Goal: Task Accomplishment & Management: Complete application form

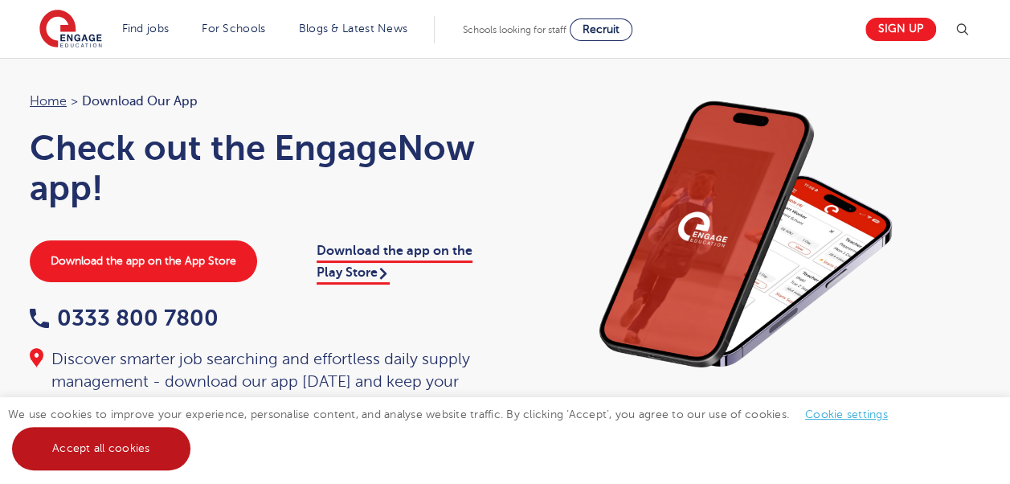
click at [158, 455] on link "Accept all cookies" at bounding box center [101, 448] width 178 height 43
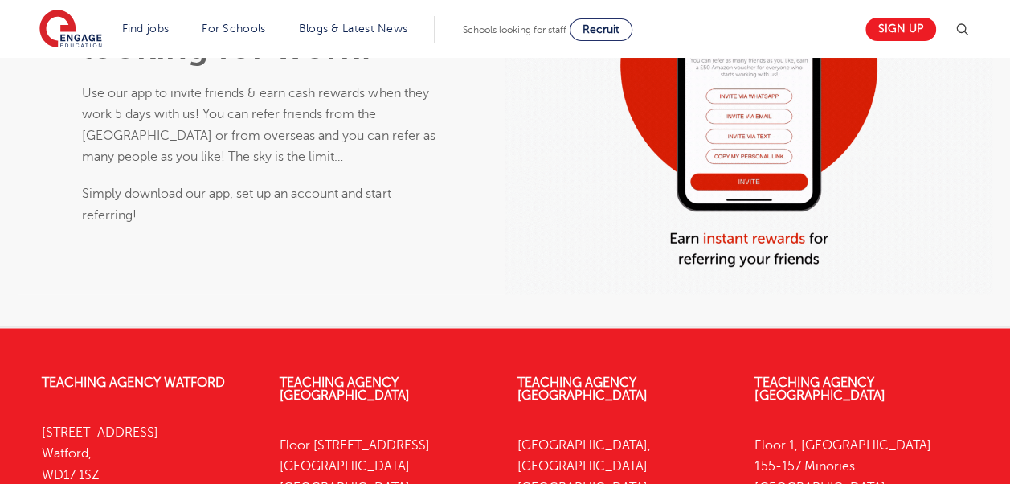
scroll to position [1024, 0]
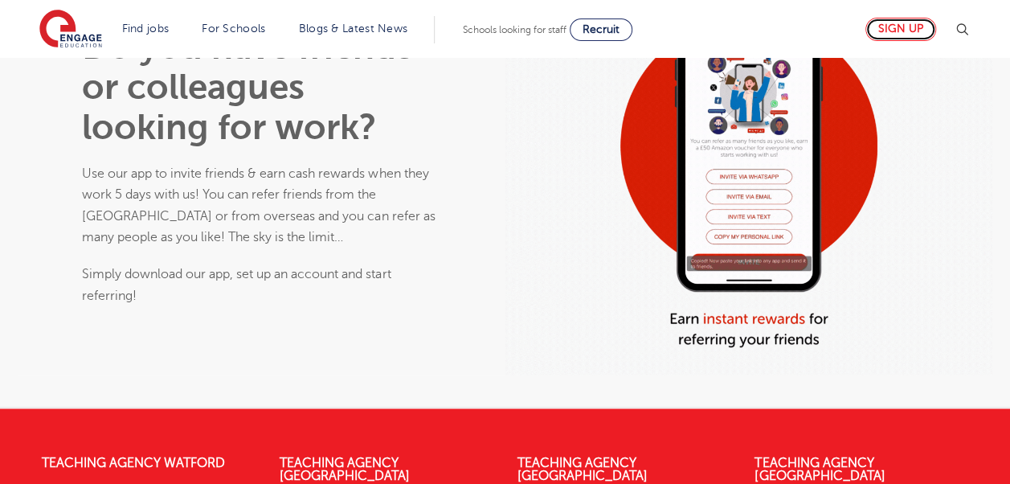
click at [914, 36] on link "Sign up" at bounding box center [901, 29] width 71 height 23
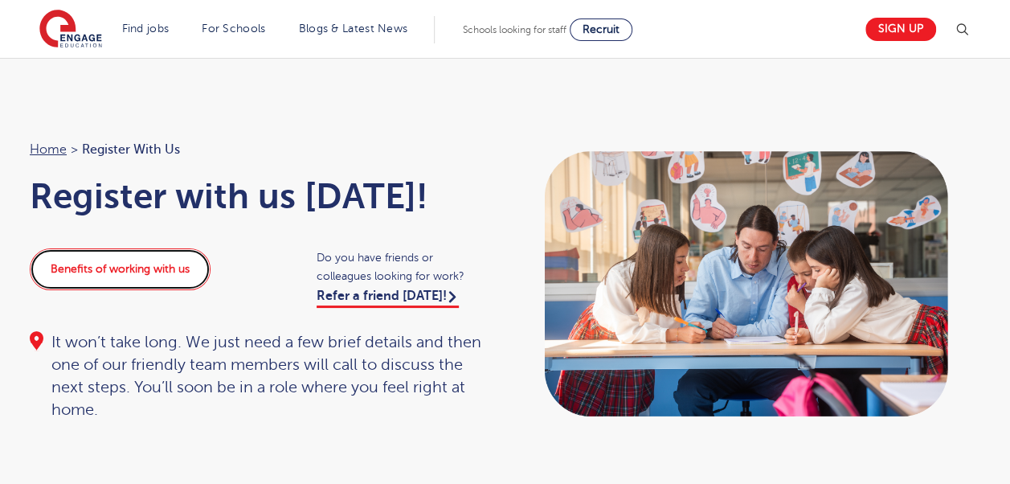
click at [147, 266] on link "Benefits of working with us" at bounding box center [120, 269] width 181 height 42
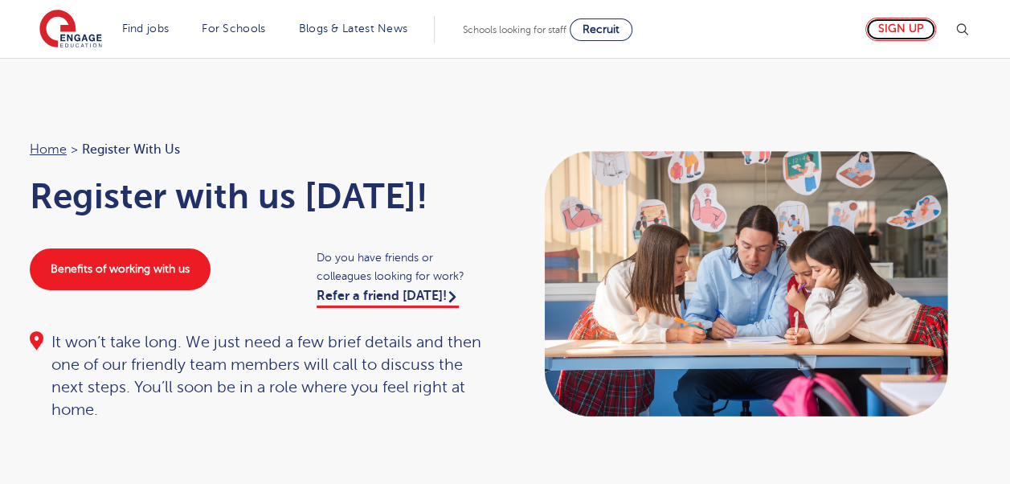
click at [892, 35] on link "Sign up" at bounding box center [901, 29] width 71 height 23
